Goal: Information Seeking & Learning: Find specific page/section

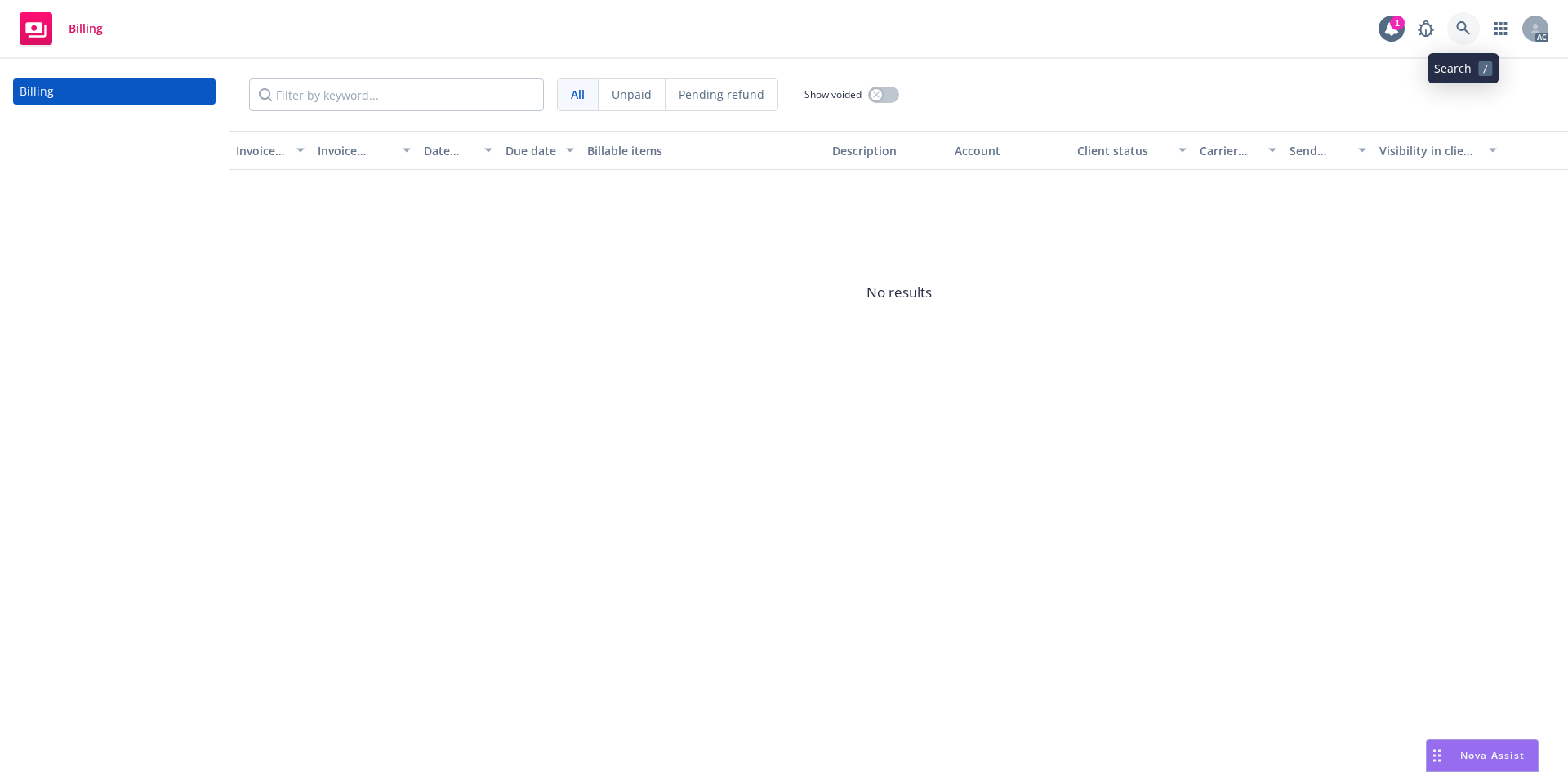
click at [1459, 28] on icon at bounding box center [1463, 28] width 14 height 14
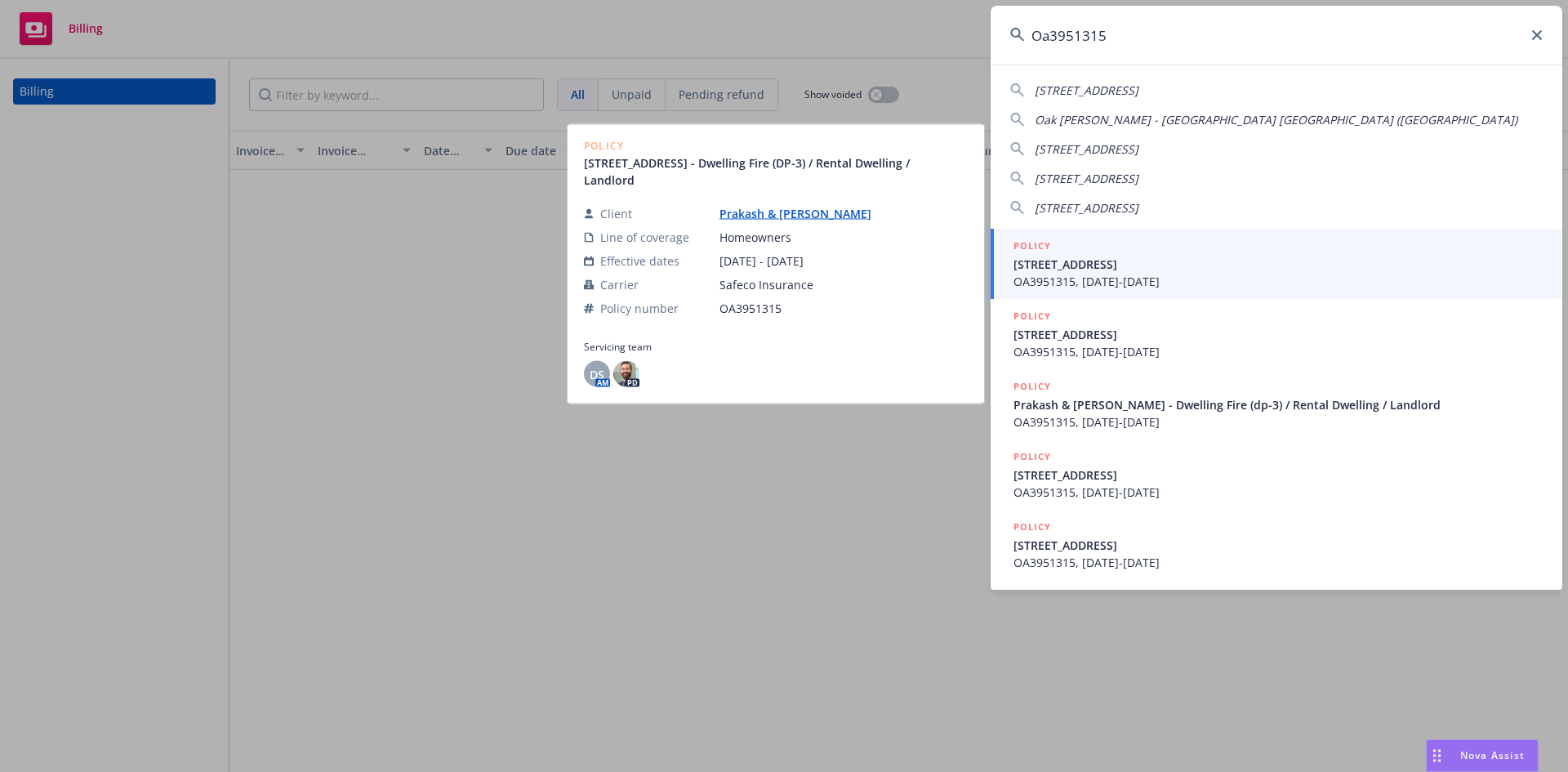
type input "Oa3951315"
click at [1103, 274] on span "OA3951315, 09/10/2022-09/10/2023" at bounding box center [1278, 281] width 529 height 17
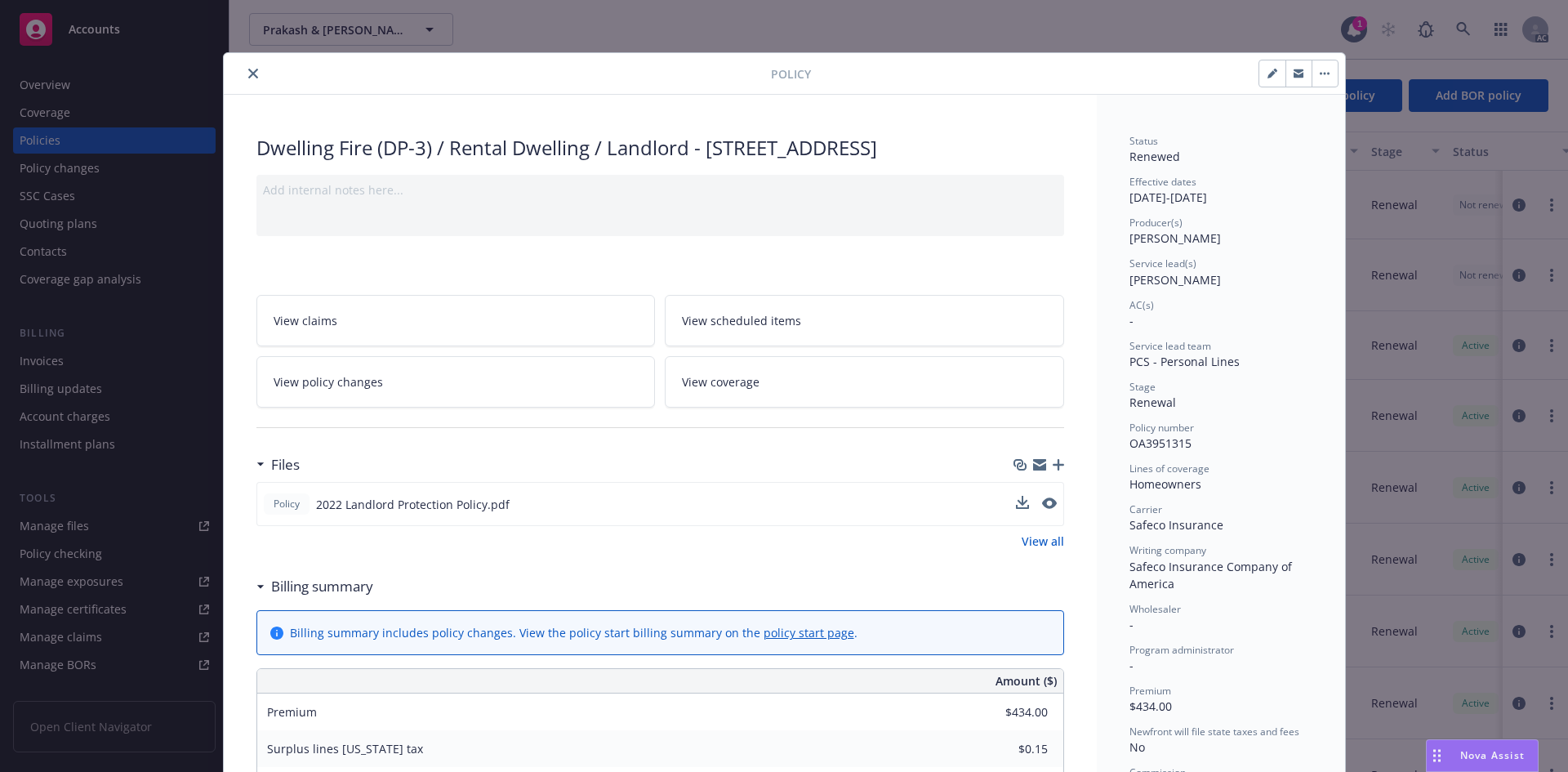
click at [601, 526] on div "Policy 2022 Landlord Protection Policy.pdf" at bounding box center [661, 503] width 808 height 44
drag, startPoint x: 1093, startPoint y: 39, endPoint x: 1050, endPoint y: 35, distance: 43.2
click at [1091, 39] on div "Policy Dwelling Fire (DP-3) / Rental Dwelling / Landlord - 4021 CANARIO ST UNIT…" at bounding box center [784, 386] width 1568 height 772
drag, startPoint x: 760, startPoint y: 13, endPoint x: 422, endPoint y: 19, distance: 338.1
click at [745, 13] on div "Policy Dwelling Fire (DP-3) / Rental Dwelling / Landlord - 4021 CANARIO ST UNIT…" at bounding box center [784, 386] width 1568 height 772
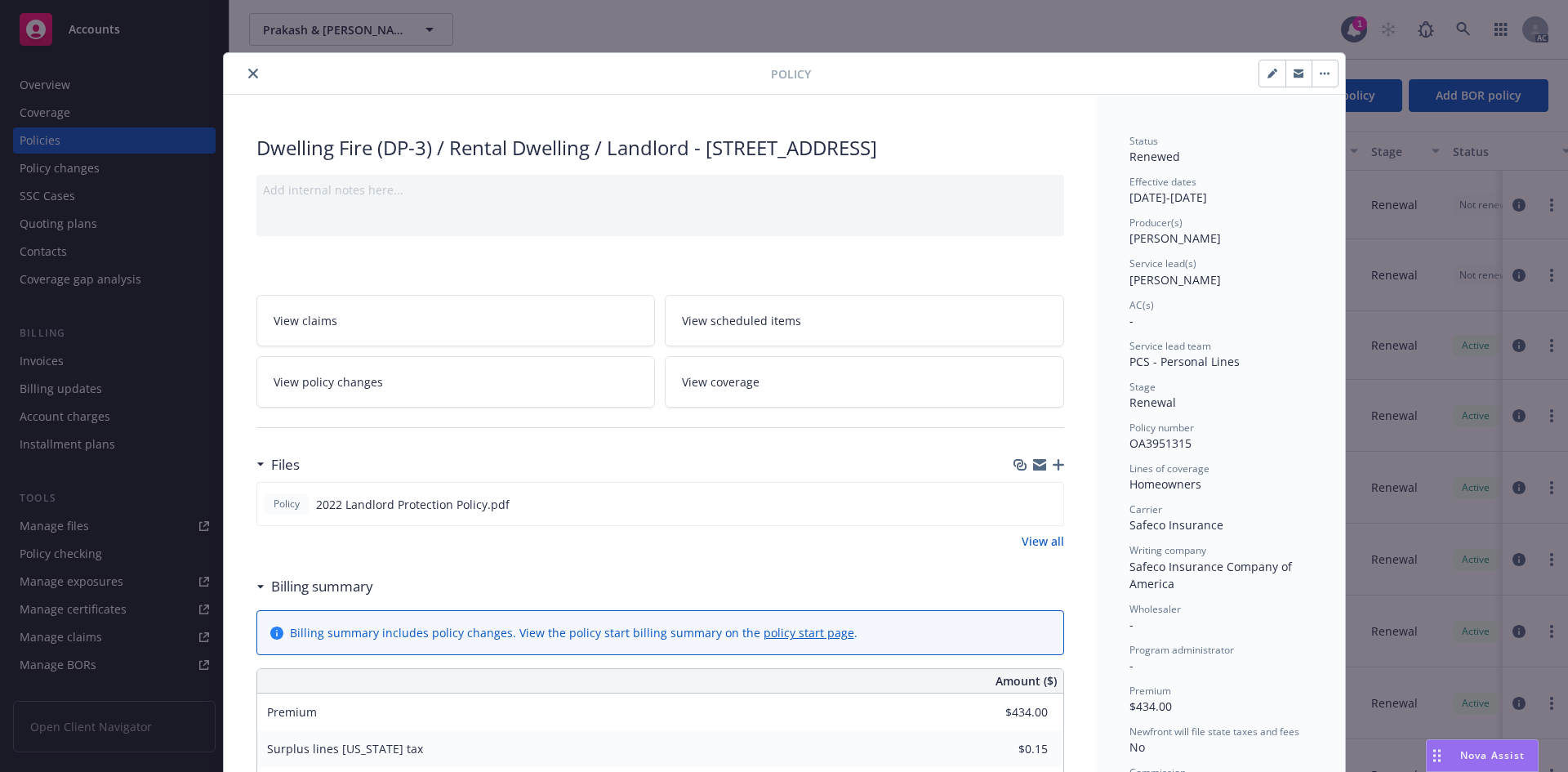
click at [244, 68] on button "close" at bounding box center [253, 73] width 19 height 19
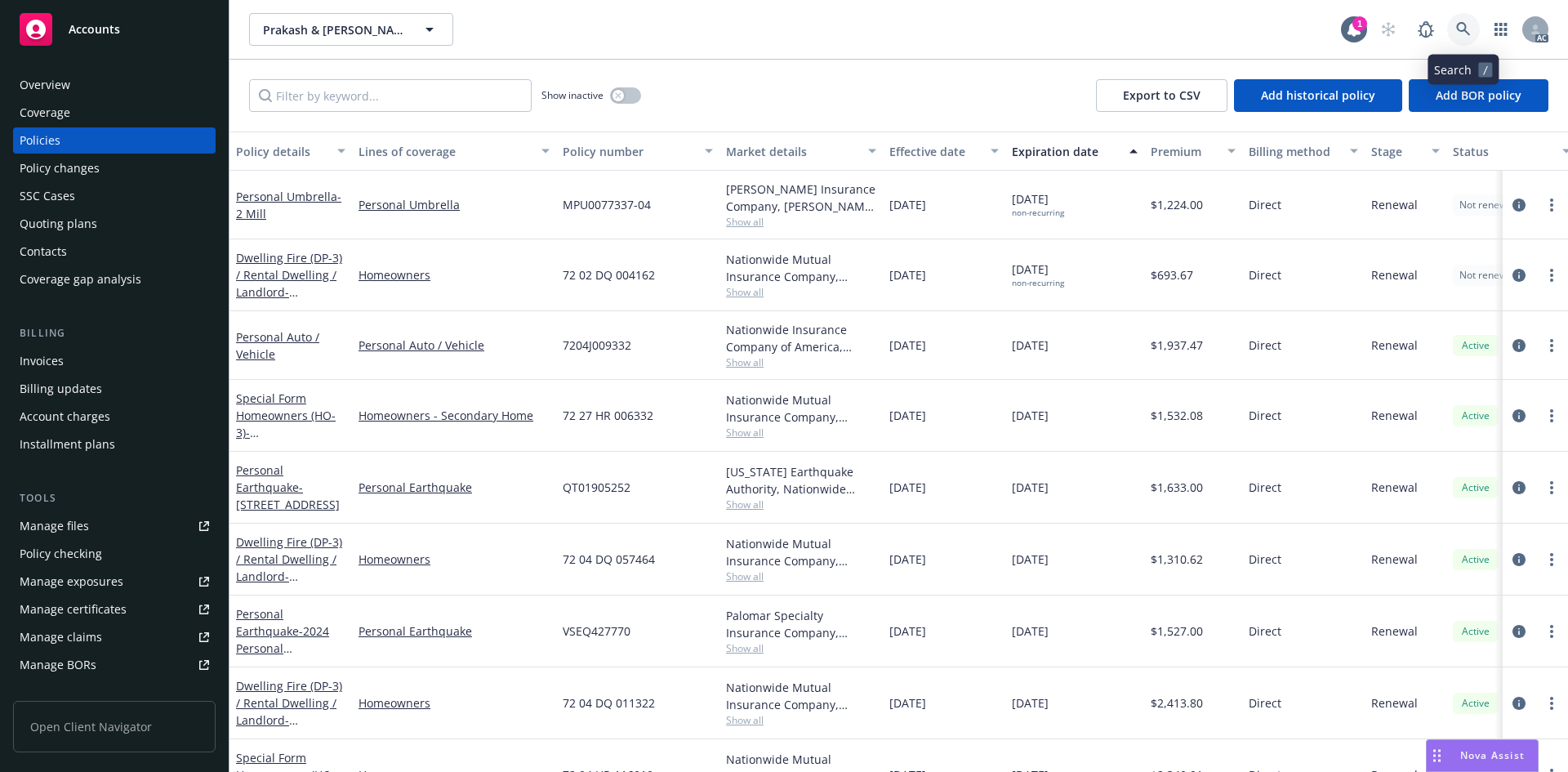
click at [1462, 24] on icon at bounding box center [1463, 29] width 14 height 14
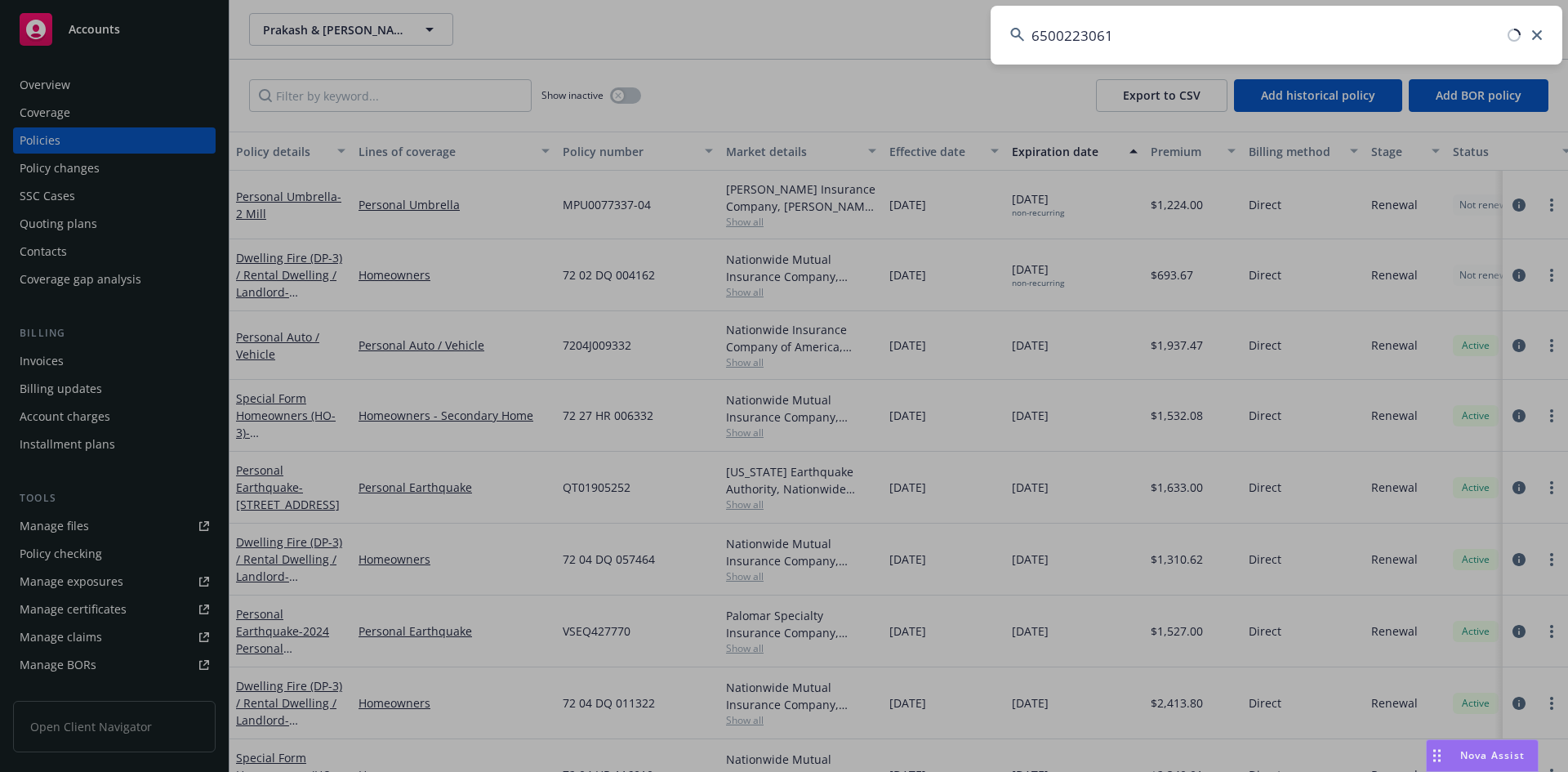
type input "6500223061"
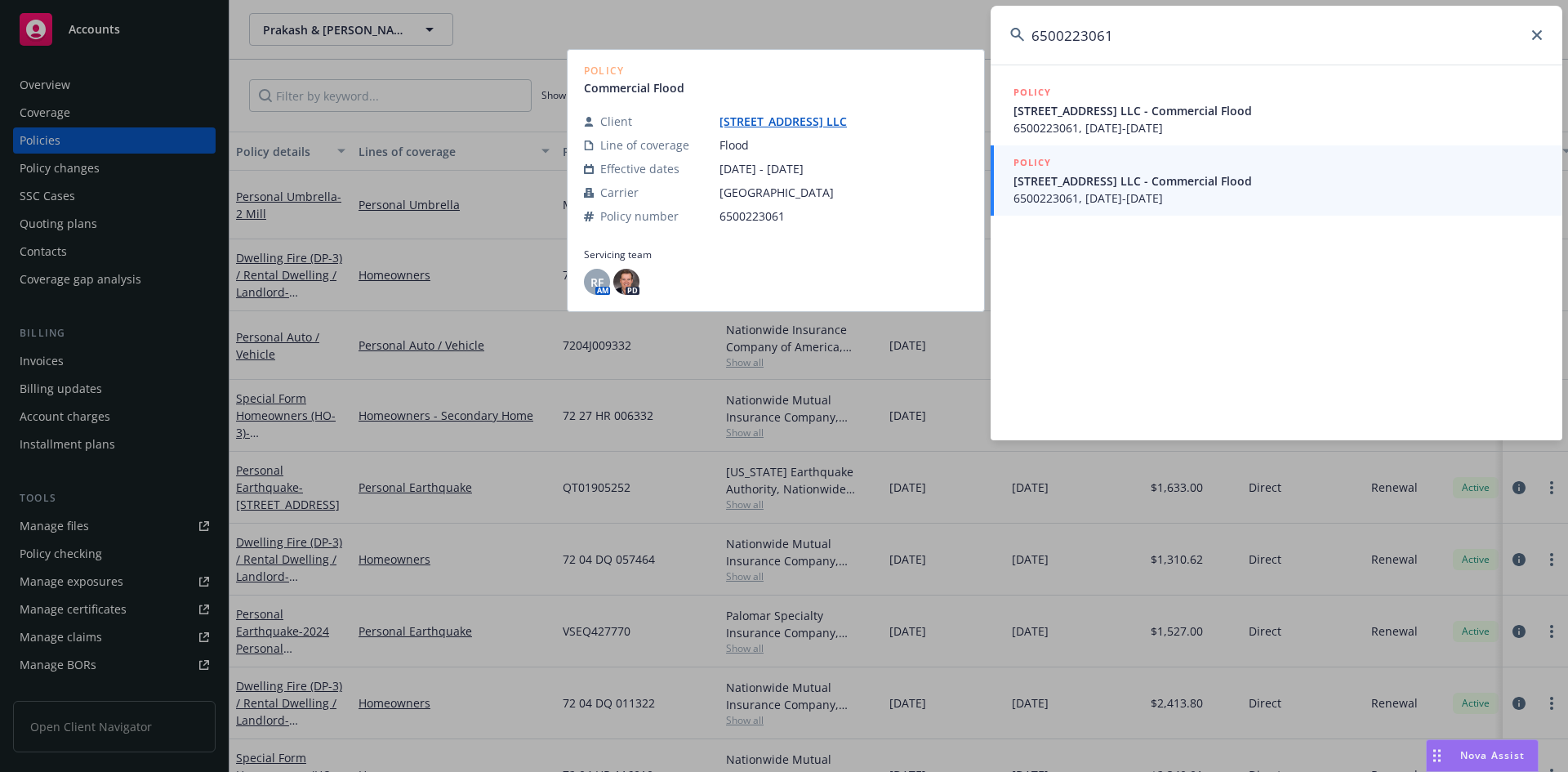
click at [1104, 192] on span "6500223061, 09/12/2022-09/12/2023" at bounding box center [1278, 198] width 529 height 17
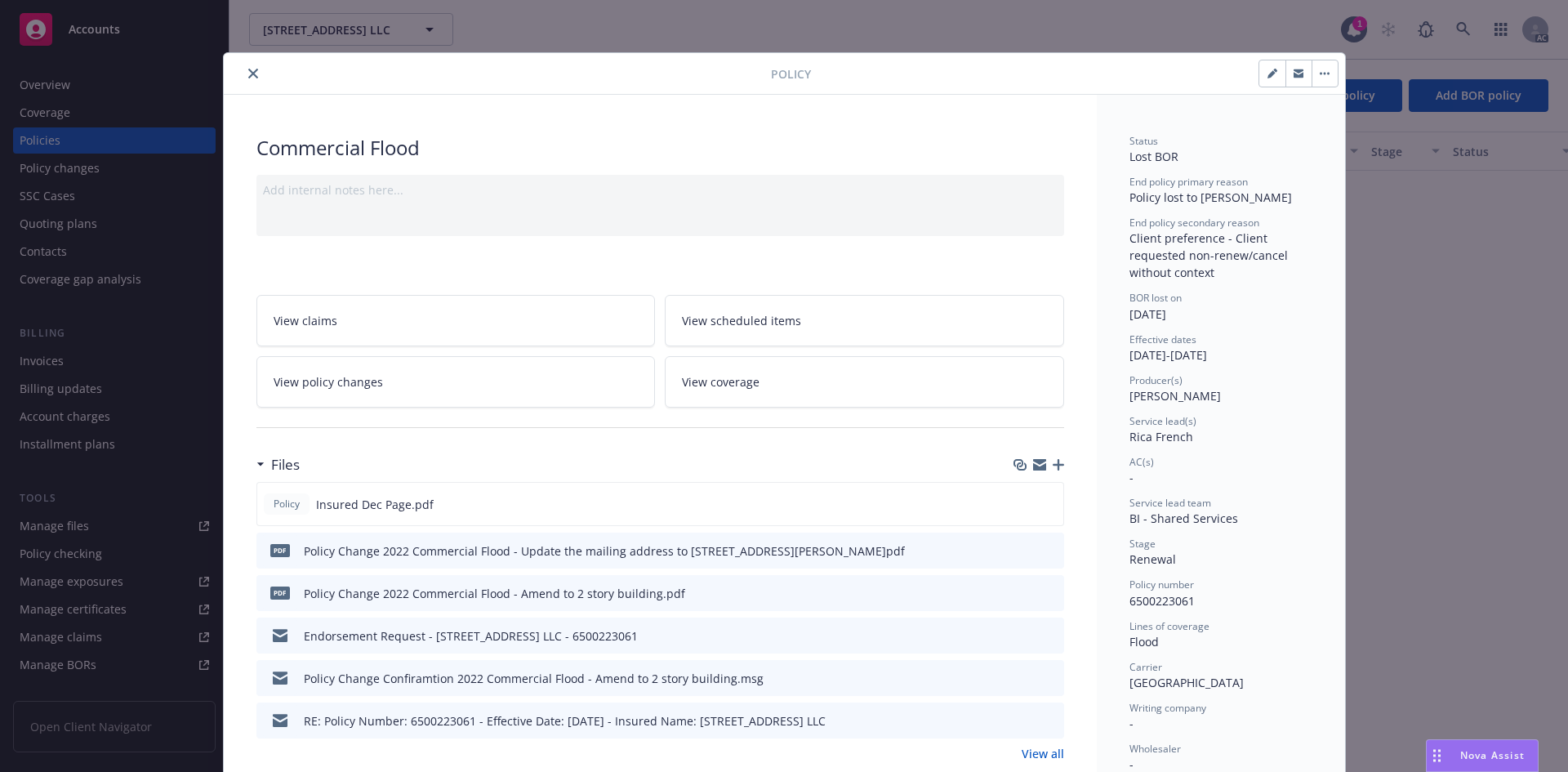
click at [1179, 440] on span "Rica French" at bounding box center [1161, 437] width 63 height 15
click at [1179, 432] on span "Rica French" at bounding box center [1161, 437] width 63 height 15
click at [1190, 307] on div "BOR lost on 09/12/2023" at bounding box center [1221, 306] width 183 height 31
click at [1185, 347] on div "Effective dates 09/12/2022 - 09/12/2023" at bounding box center [1221, 347] width 183 height 31
click at [1185, 389] on span "Pete Johnson" at bounding box center [1175, 395] width 91 height 15
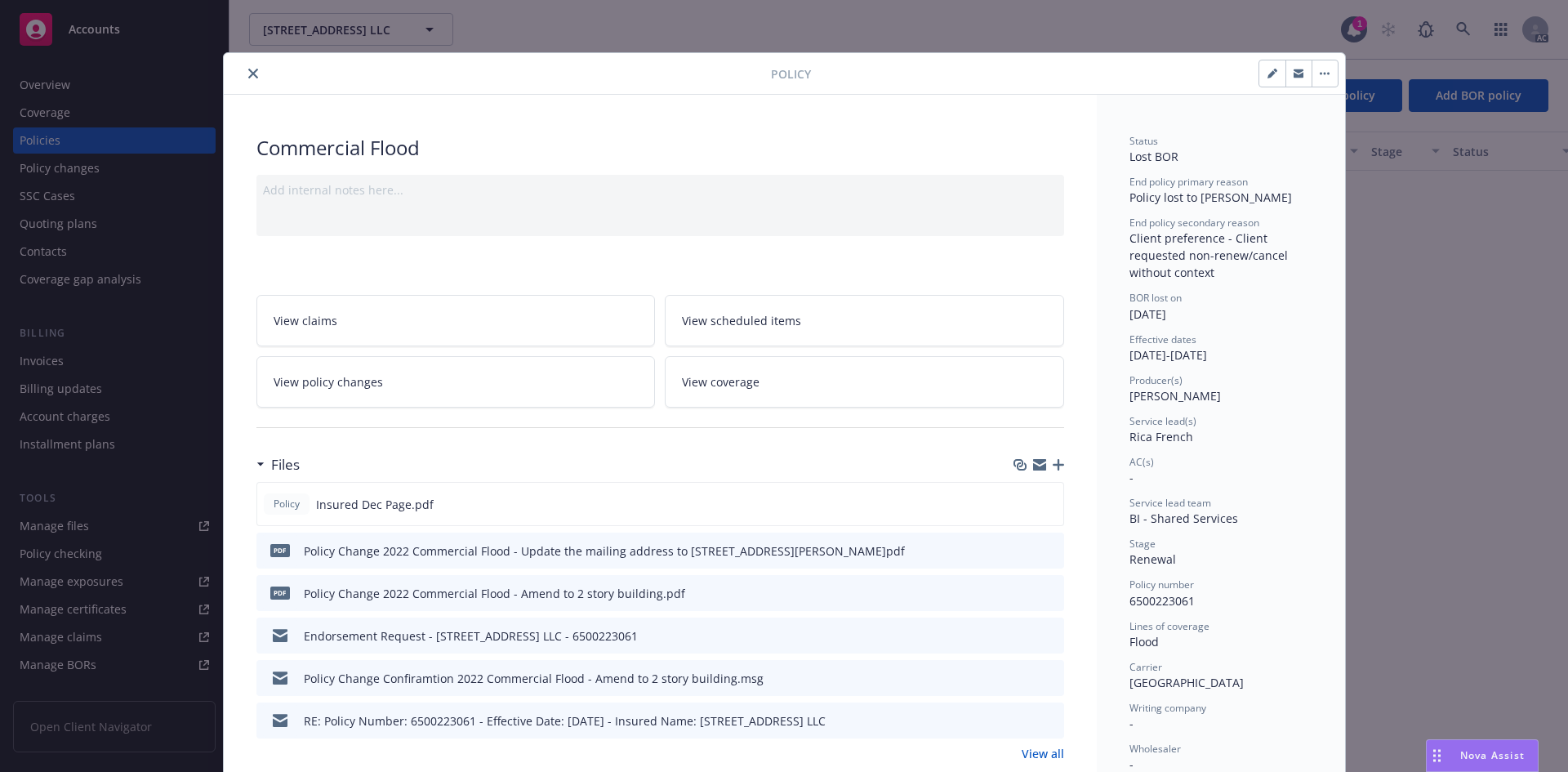
click at [1194, 426] on div "Service lead(s)" at bounding box center [1221, 421] width 183 height 14
click at [1197, 434] on div "Service lead(s) Rica French" at bounding box center [1221, 429] width 183 height 31
click at [1002, 368] on link "View coverage" at bounding box center [864, 381] width 400 height 52
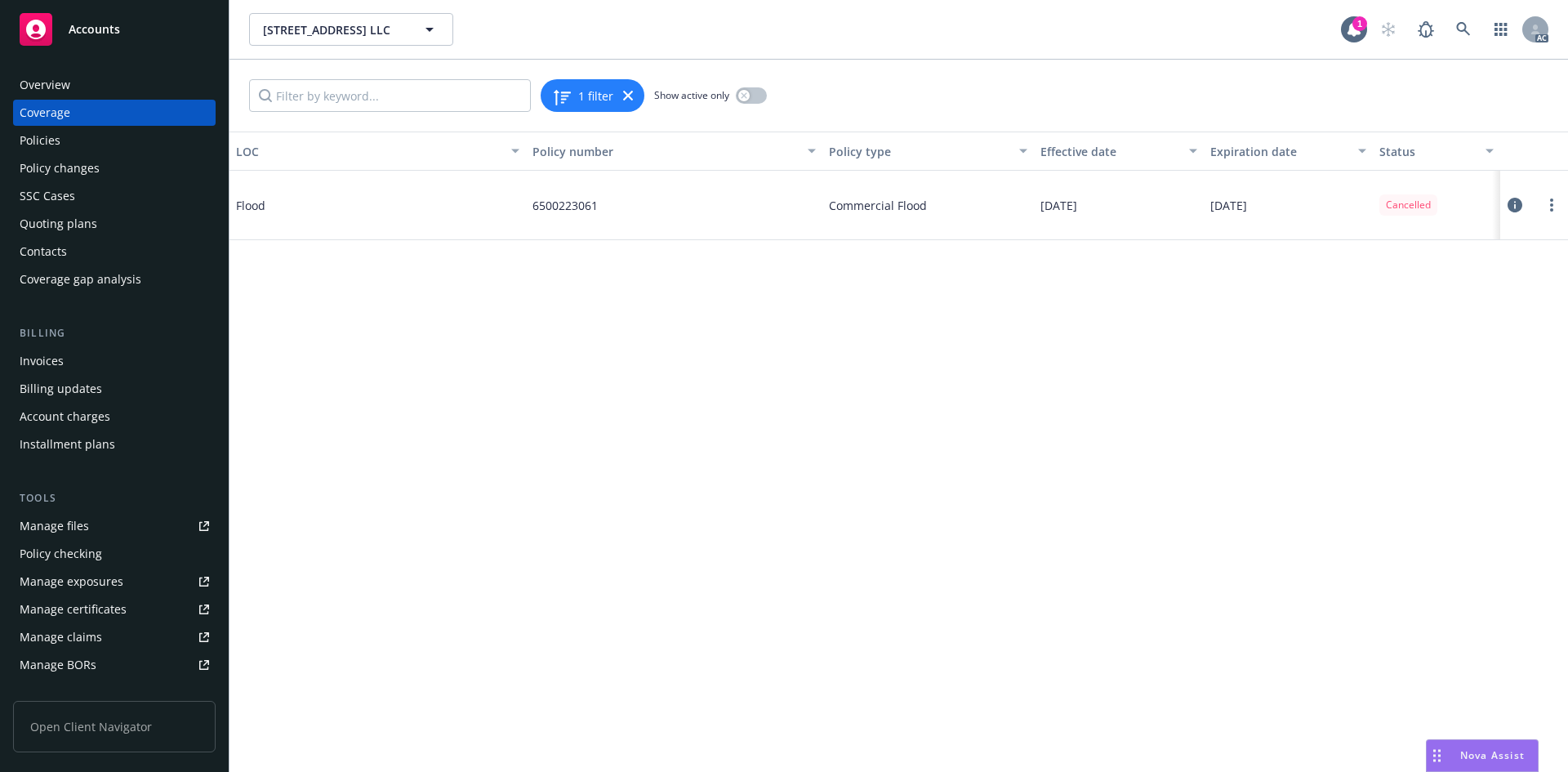
click at [808, 328] on div "LOC Policy number Policy type Effective date Expiration date Status Flood 65002…" at bounding box center [899, 452] width 1338 height 640
click at [1458, 19] on link at bounding box center [1463, 29] width 33 height 33
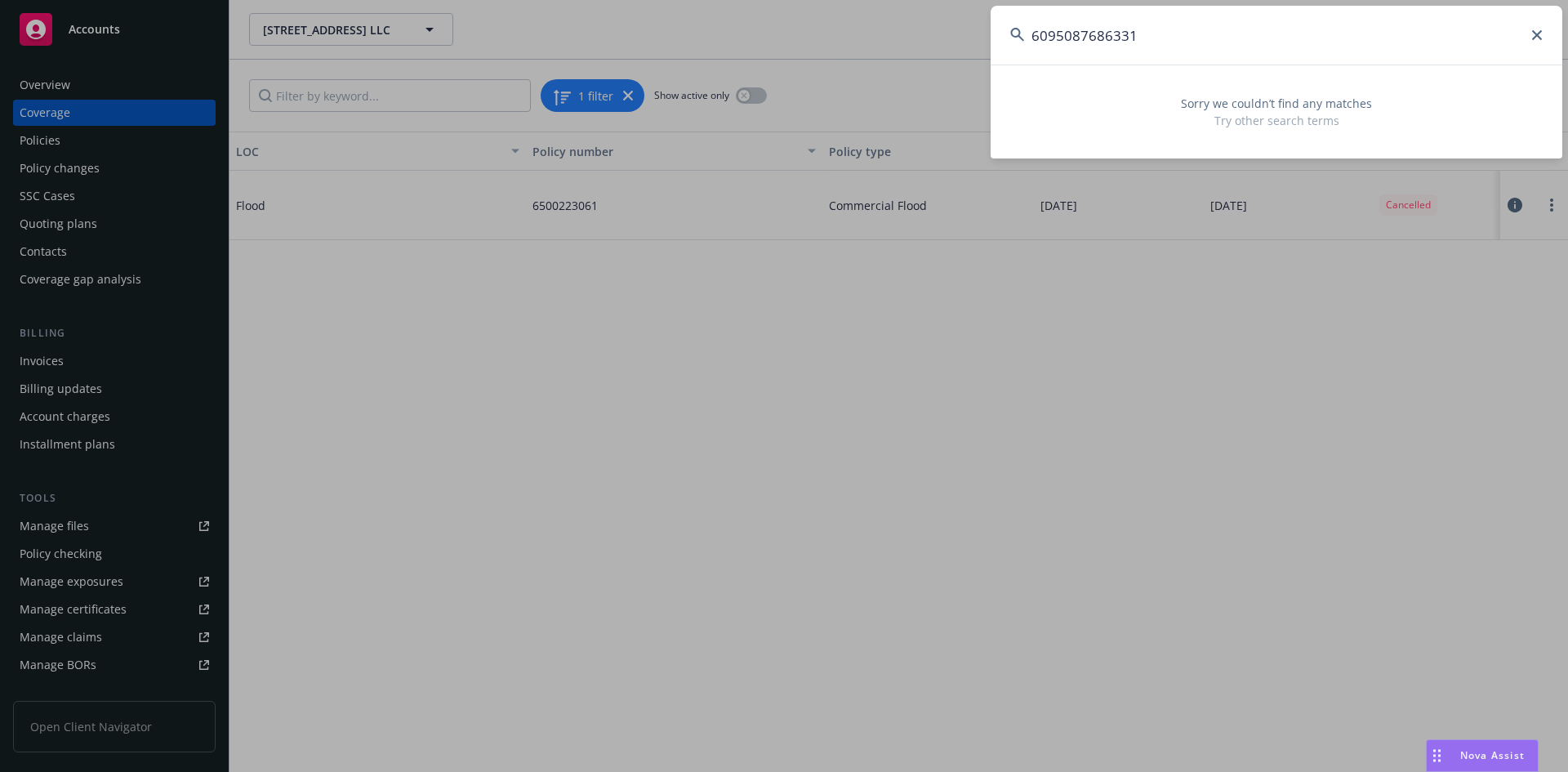
type input "6095087686331"
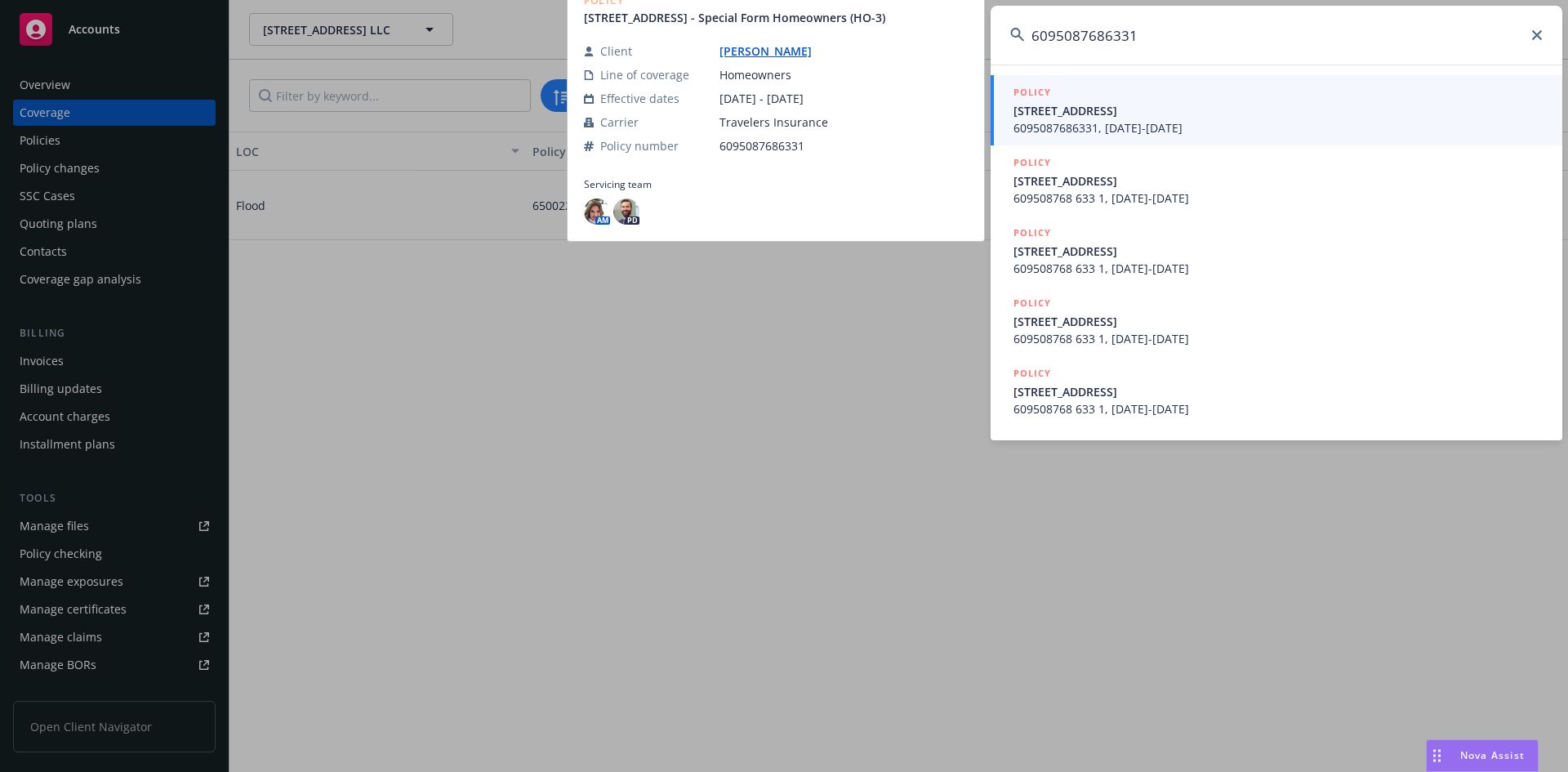
click at [1172, 118] on span "[STREET_ADDRESS]" at bounding box center [1278, 111] width 529 height 17
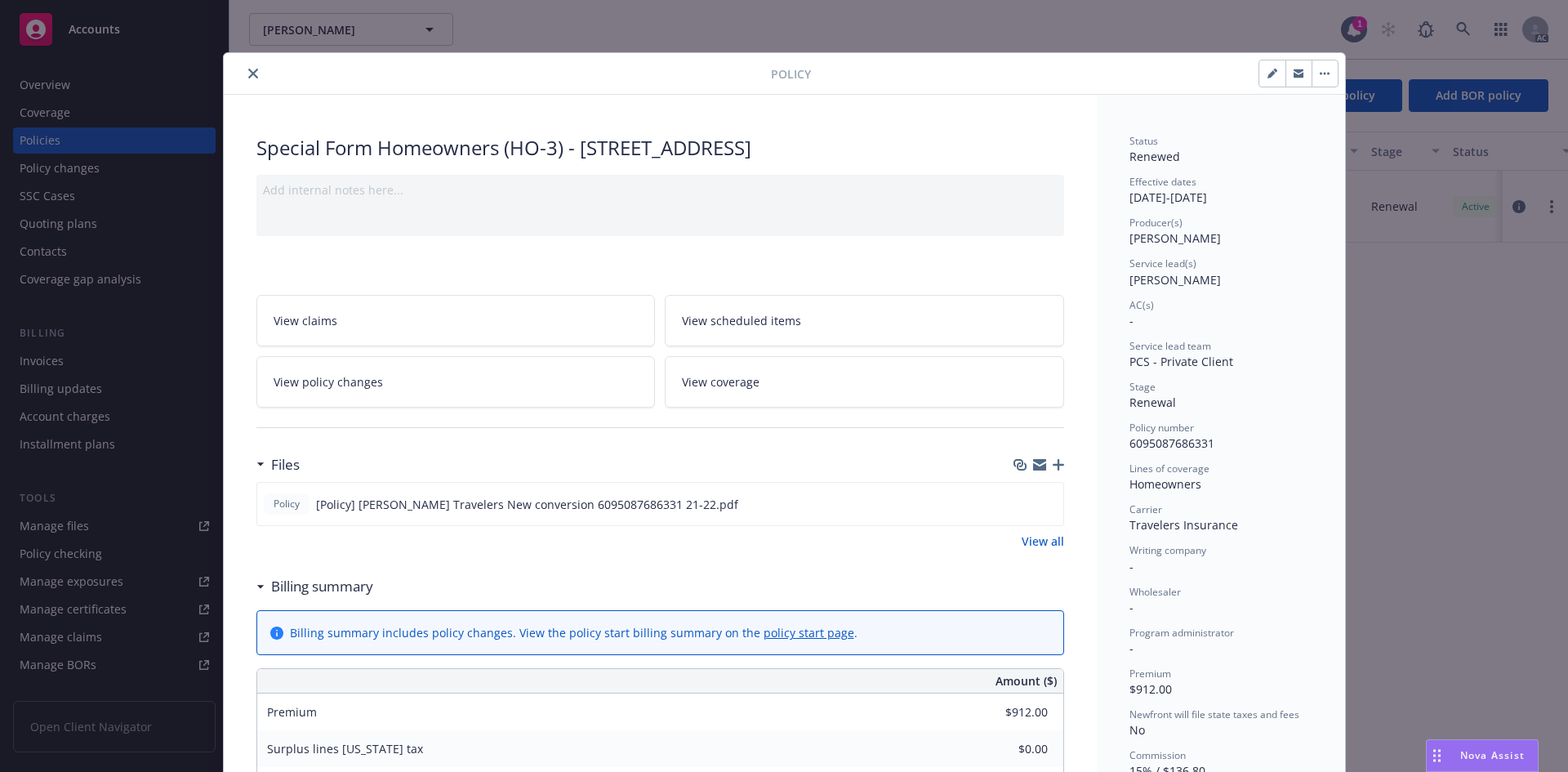
click at [1410, 302] on div "Policy Special Form Homeowners (HO-3) - [STREET_ADDRESS] Add internal notes her…" at bounding box center [784, 386] width 1568 height 772
click at [1169, 280] on span "[PERSON_NAME]" at bounding box center [1175, 280] width 91 height 15
click at [859, 301] on link "View scheduled items" at bounding box center [864, 320] width 400 height 52
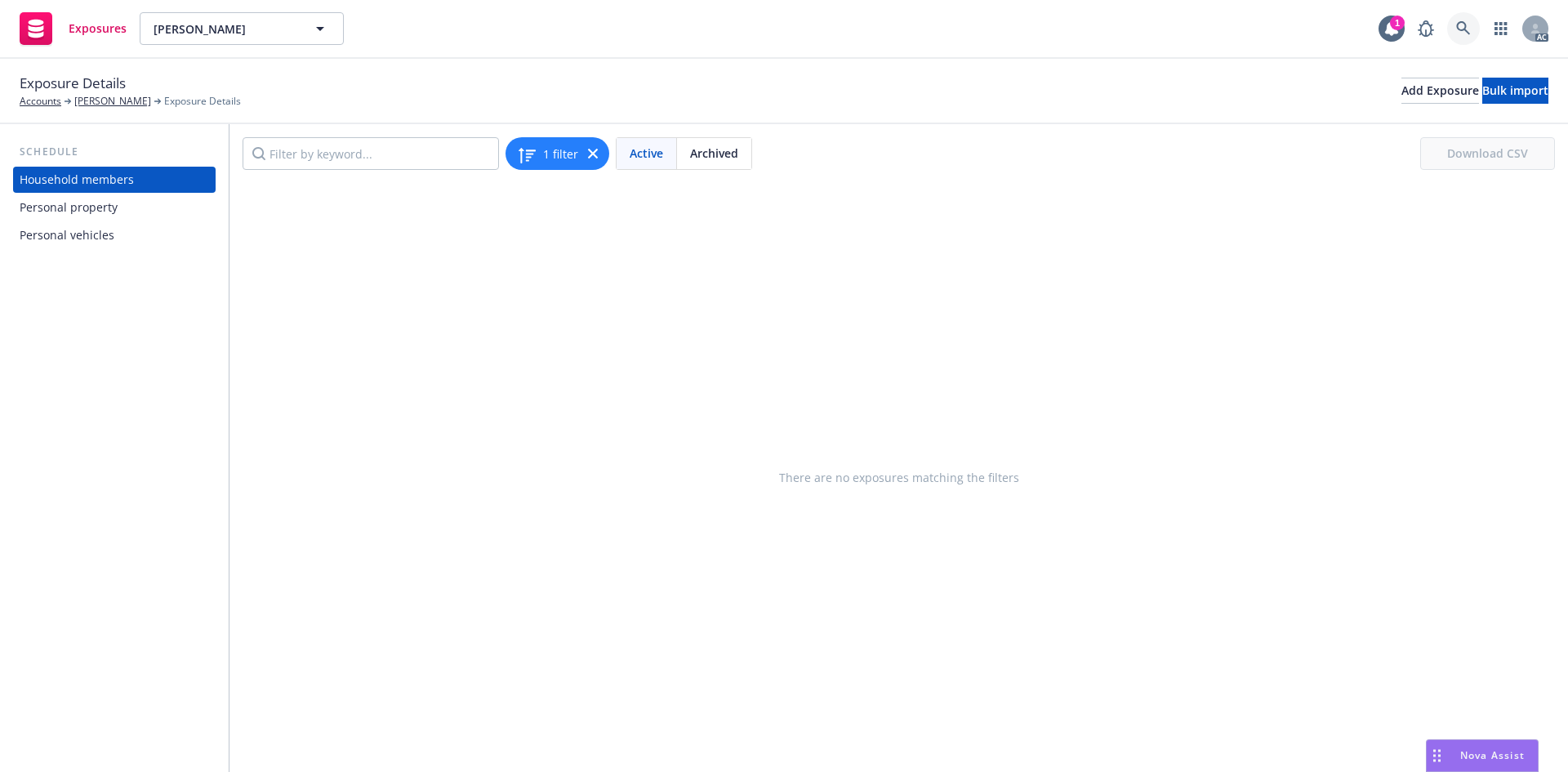
click at [1462, 30] on icon at bounding box center [1463, 28] width 14 height 14
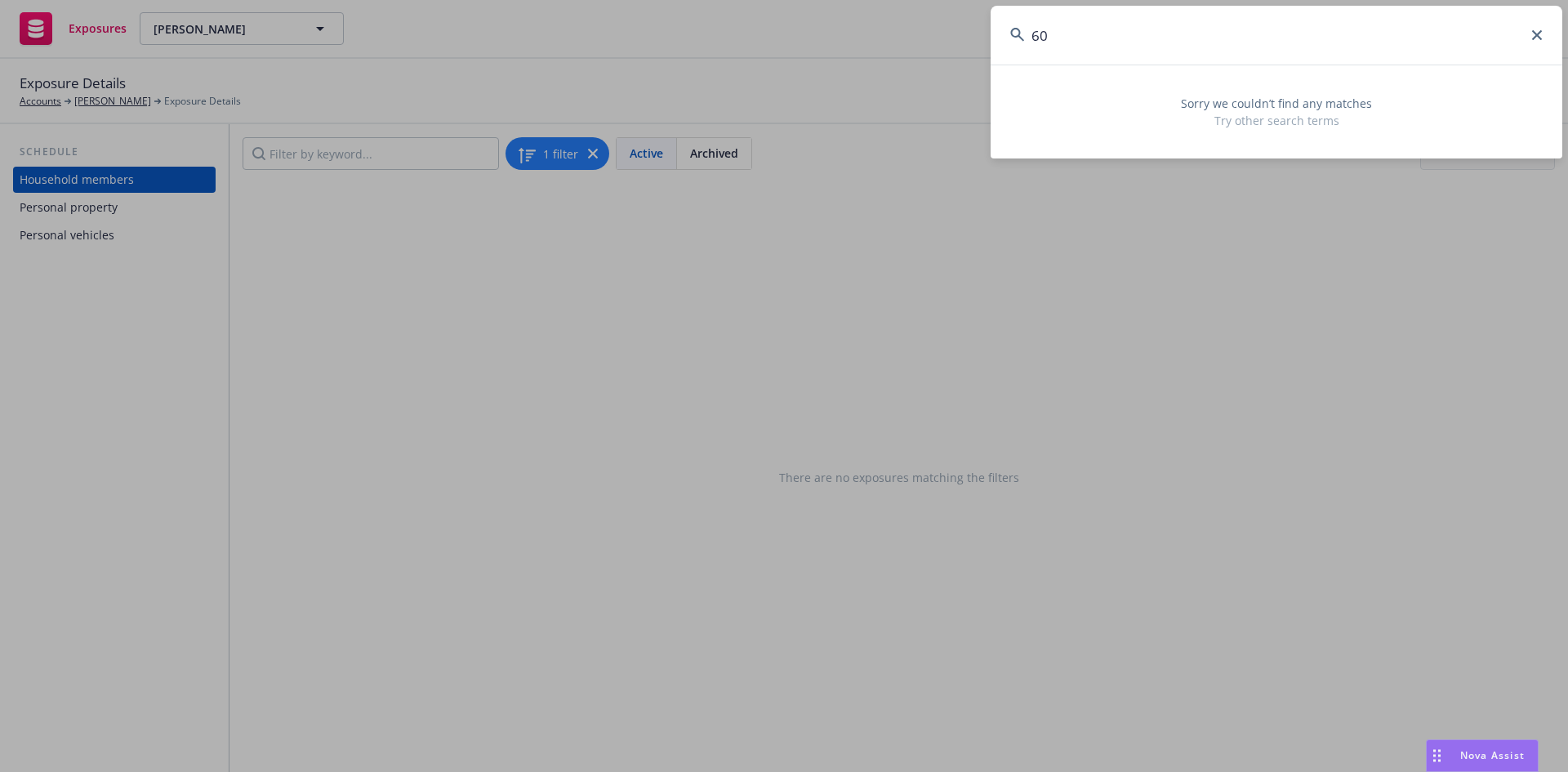
type input "6"
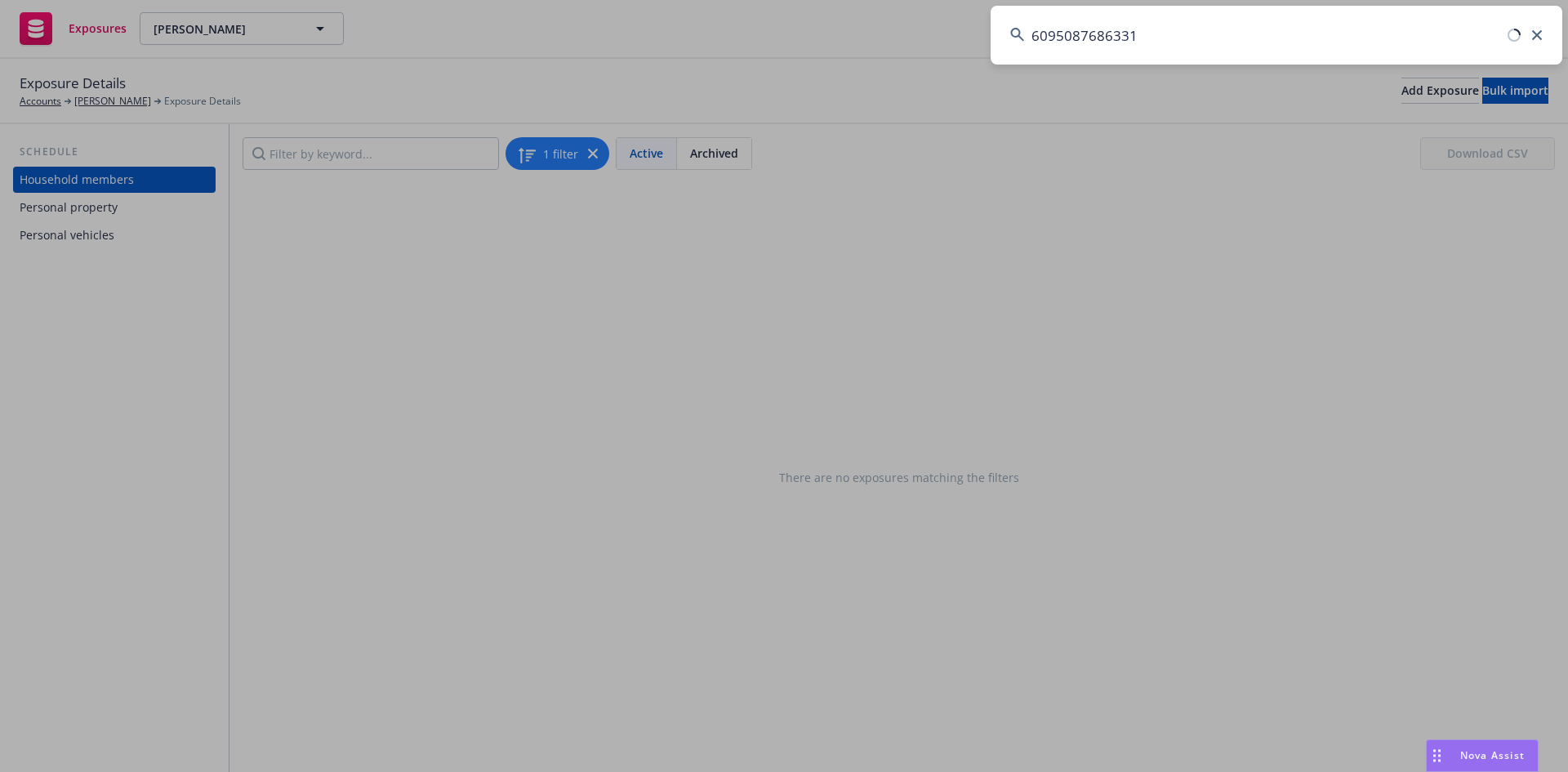
type input "6095087686331"
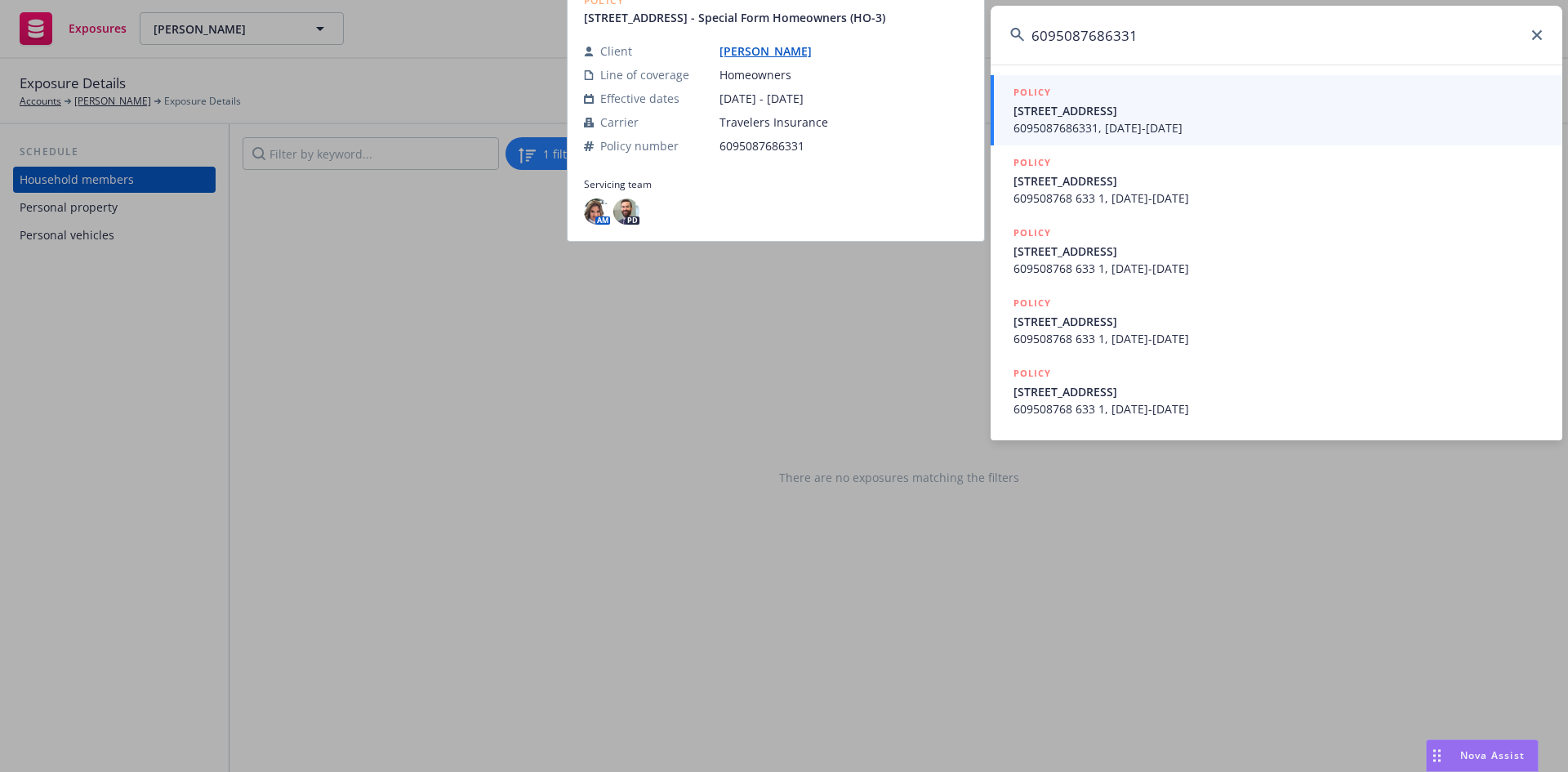
click at [1116, 120] on span "6095087686331, [DATE]-[DATE]" at bounding box center [1278, 128] width 529 height 17
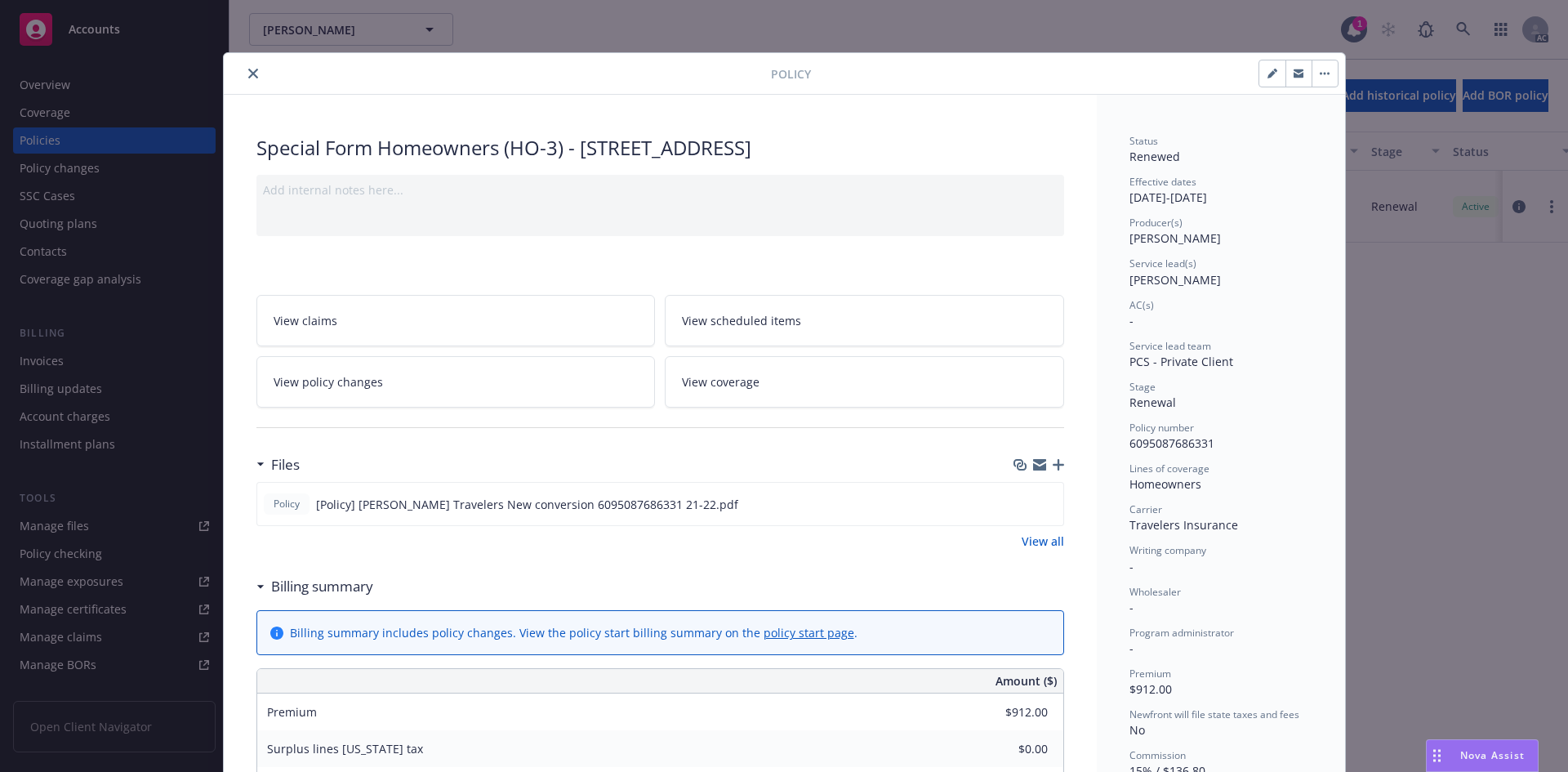
drag, startPoint x: 1025, startPoint y: 14, endPoint x: 1013, endPoint y: 16, distance: 12.2
click at [1024, 14] on div "Policy Special Form Homeowners (HO-3) - [STREET_ADDRESS] Add internal notes her…" at bounding box center [784, 386] width 1568 height 772
drag, startPoint x: 253, startPoint y: 73, endPoint x: 271, endPoint y: 64, distance: 20.1
click at [254, 70] on button "close" at bounding box center [253, 73] width 19 height 19
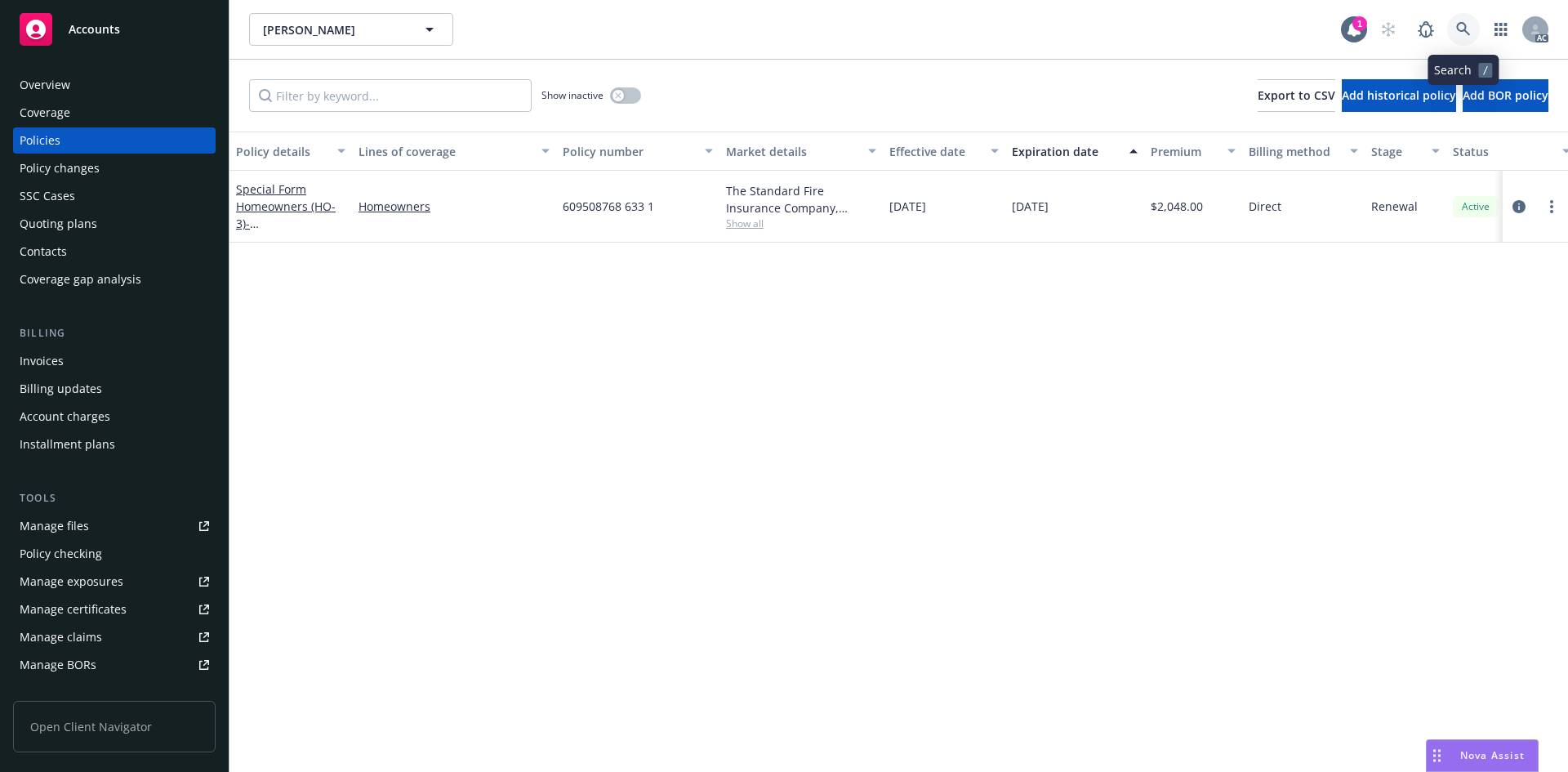
click at [1464, 24] on icon at bounding box center [1463, 29] width 14 height 14
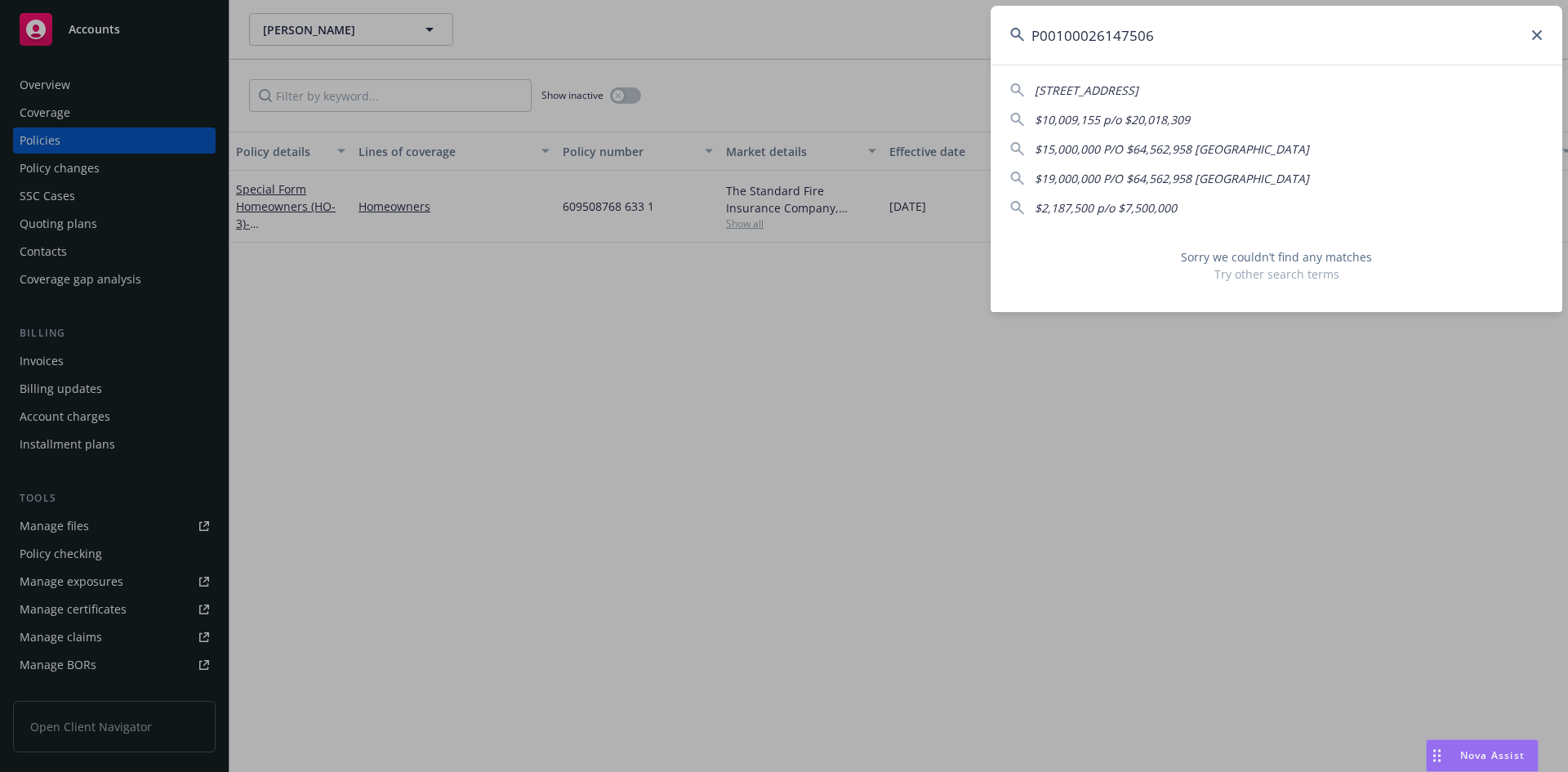
type input "P00100026147506"
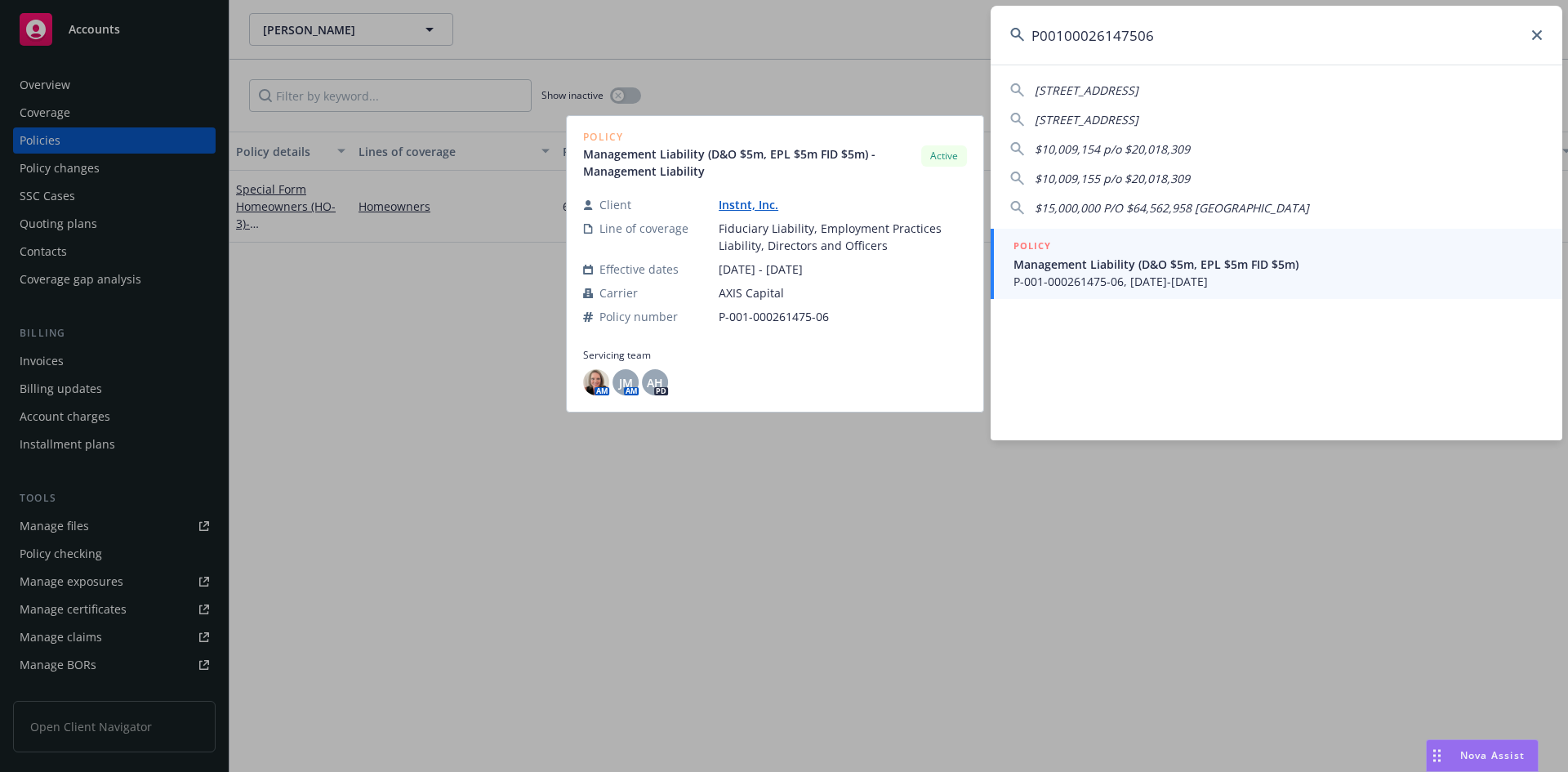
click at [1082, 270] on span "Management Liability (D&O $5m, EPL $5m FID $5m)" at bounding box center [1278, 264] width 529 height 17
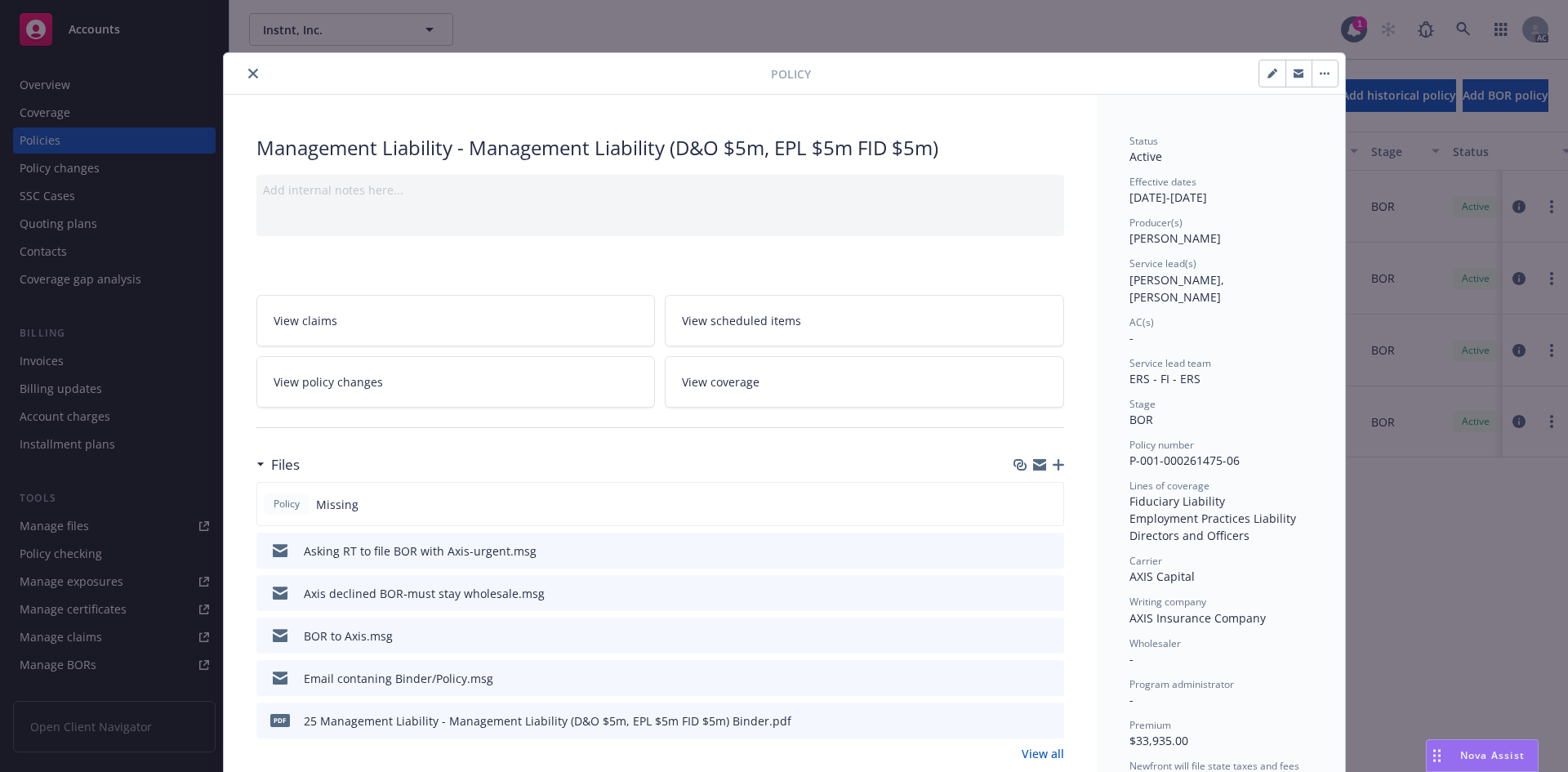
click at [1192, 324] on div "AC(s) -" at bounding box center [1221, 330] width 183 height 31
click at [486, 6] on div "Policy Management Liability - Management Liability (D&O $5m, EPL $5m FID $5m) A…" at bounding box center [784, 386] width 1568 height 772
click at [1221, 247] on div "Status Active Effective dates [DATE] - [DATE] Producer(s) [PERSON_NAME] Service…" at bounding box center [1221, 544] width 183 height 820
click at [962, 11] on div "Policy Management Liability - Management Liability (D&O $5m, EPL $5m FID $5m) A…" at bounding box center [784, 386] width 1568 height 772
click at [249, 72] on icon "close" at bounding box center [253, 73] width 10 height 10
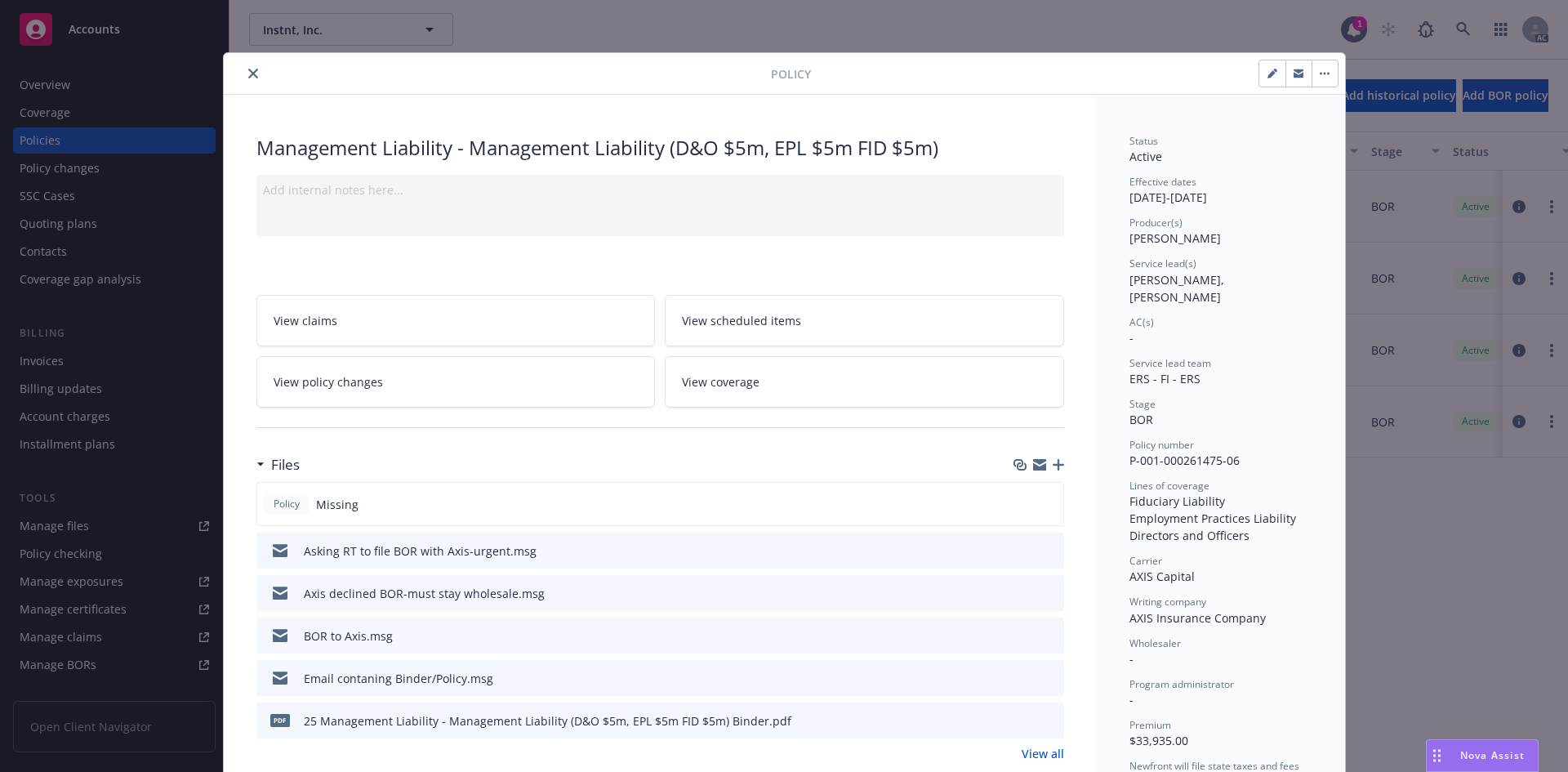
click at [243, 68] on button "close" at bounding box center [253, 73] width 19 height 19
click at [243, 74] on button "close" at bounding box center [253, 73] width 19 height 19
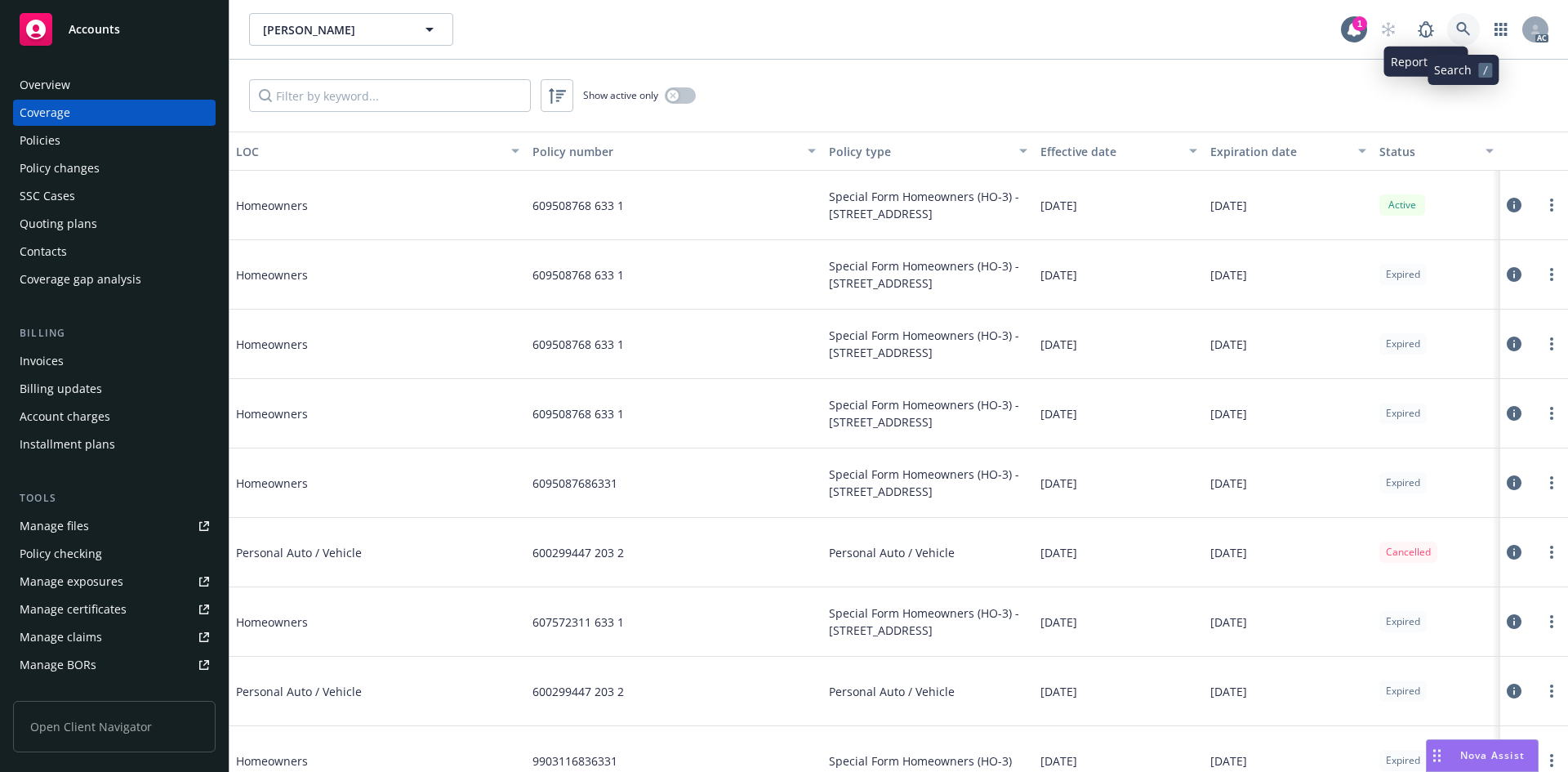
click at [1462, 24] on icon at bounding box center [1463, 29] width 14 height 14
